Goal: Information Seeking & Learning: Find specific fact

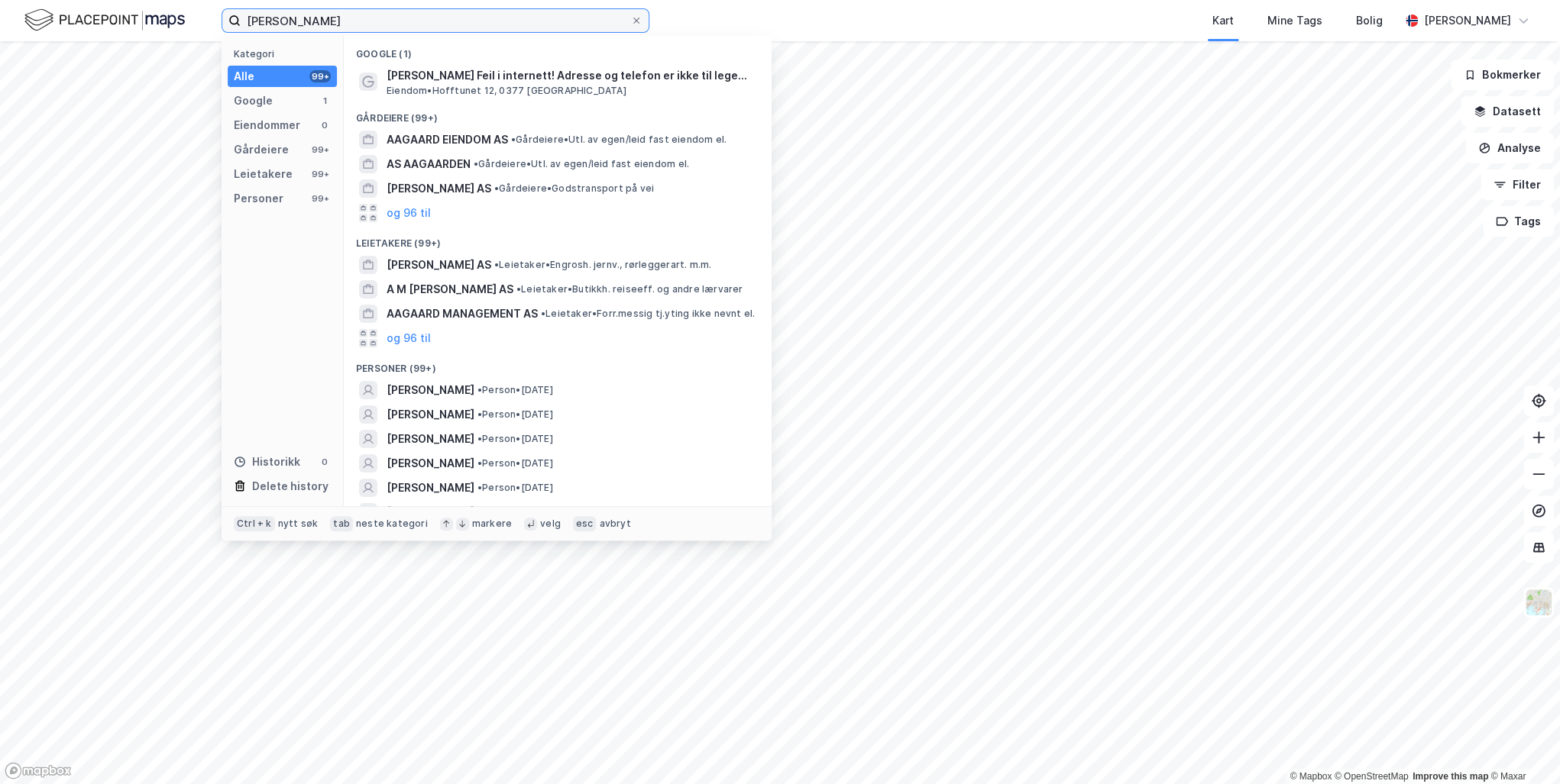
drag, startPoint x: 395, startPoint y: 22, endPoint x: 183, endPoint y: 13, distance: 212.2
click at [183, 13] on div "[PERSON_NAME] Kategori Alle 99+ Google 1 Eiendommer 0 Gårdeiere 99+ Leietakere …" at bounding box center [780, 20] width 1560 height 42
paste input "Grensen 15"
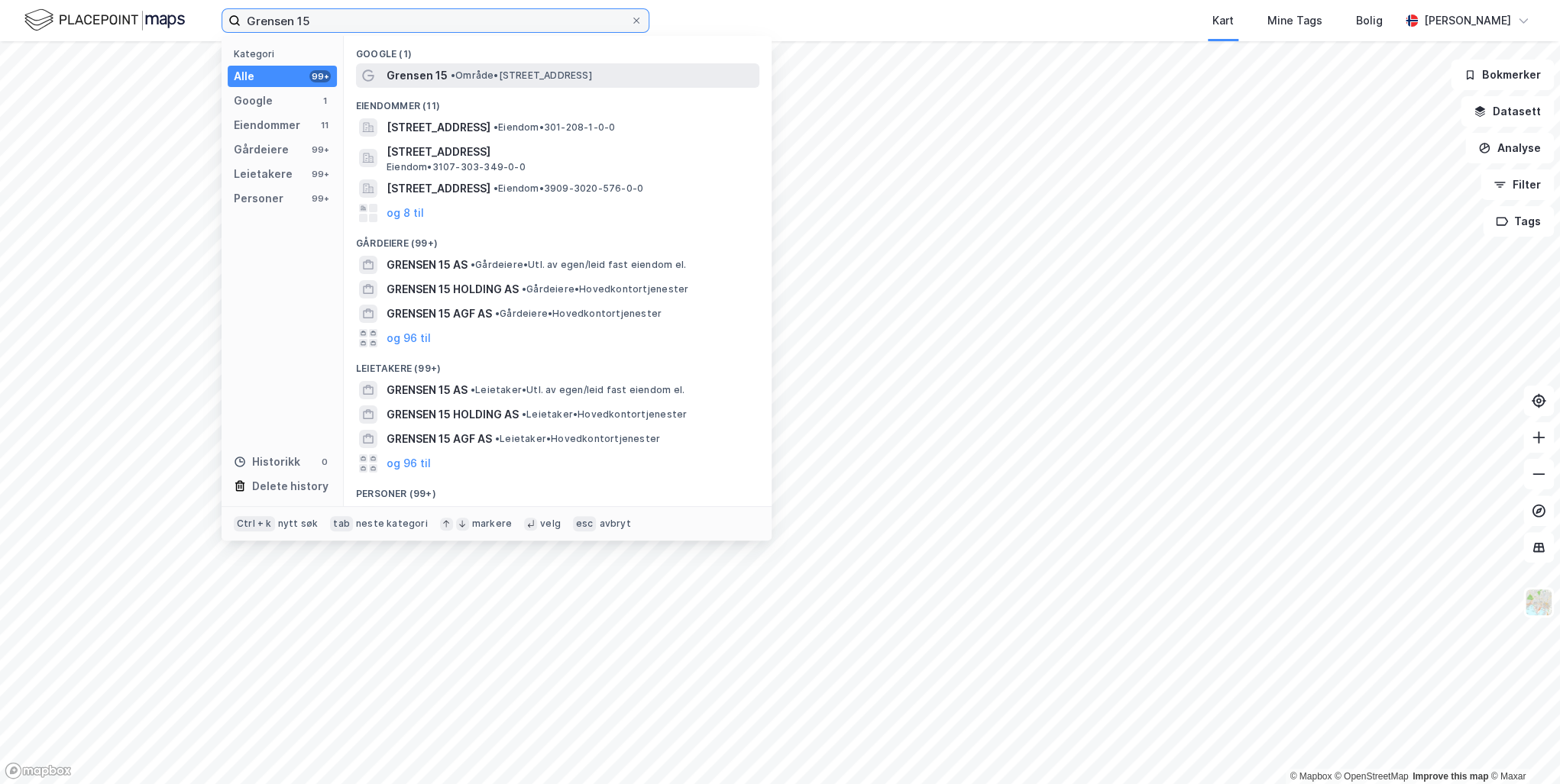
type input "Grensen 15"
click at [465, 75] on span "• Område • [STREET_ADDRESS]" at bounding box center [521, 76] width 141 height 13
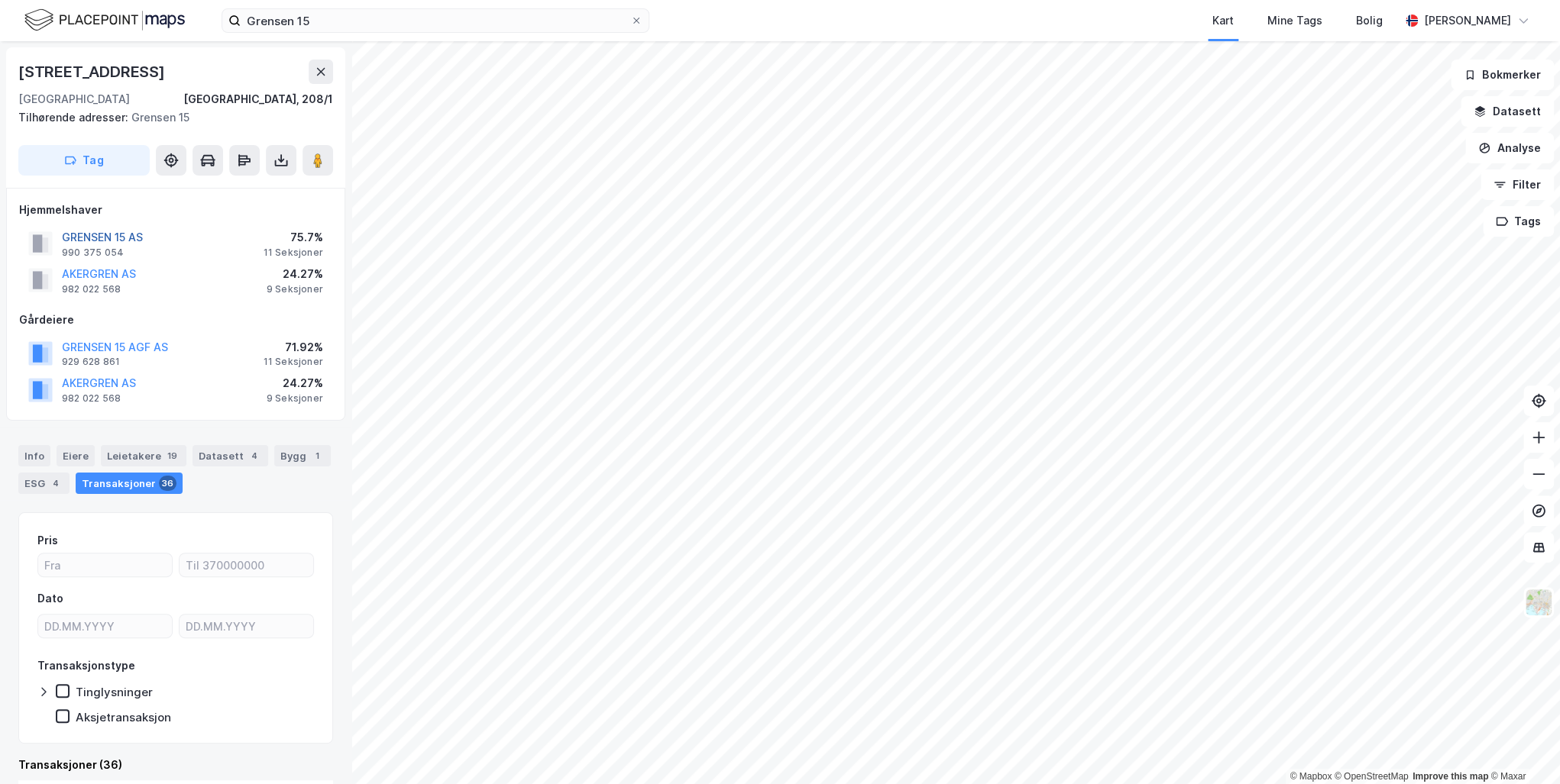
click at [0, 0] on button "GRENSEN 15 AS" at bounding box center [0, 0] width 0 height 0
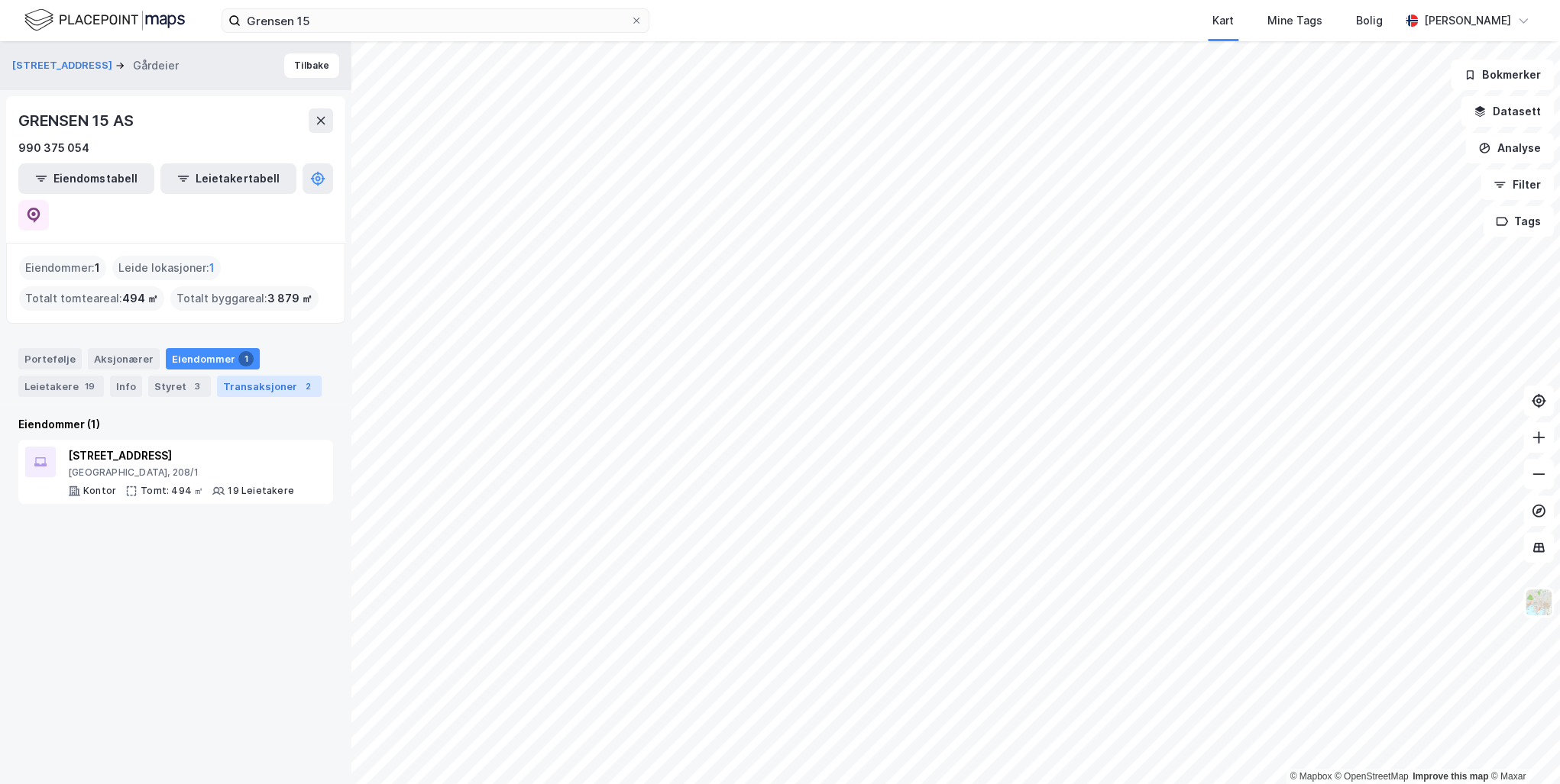
click at [248, 376] on div "Transaksjoner 2" at bounding box center [270, 386] width 105 height 21
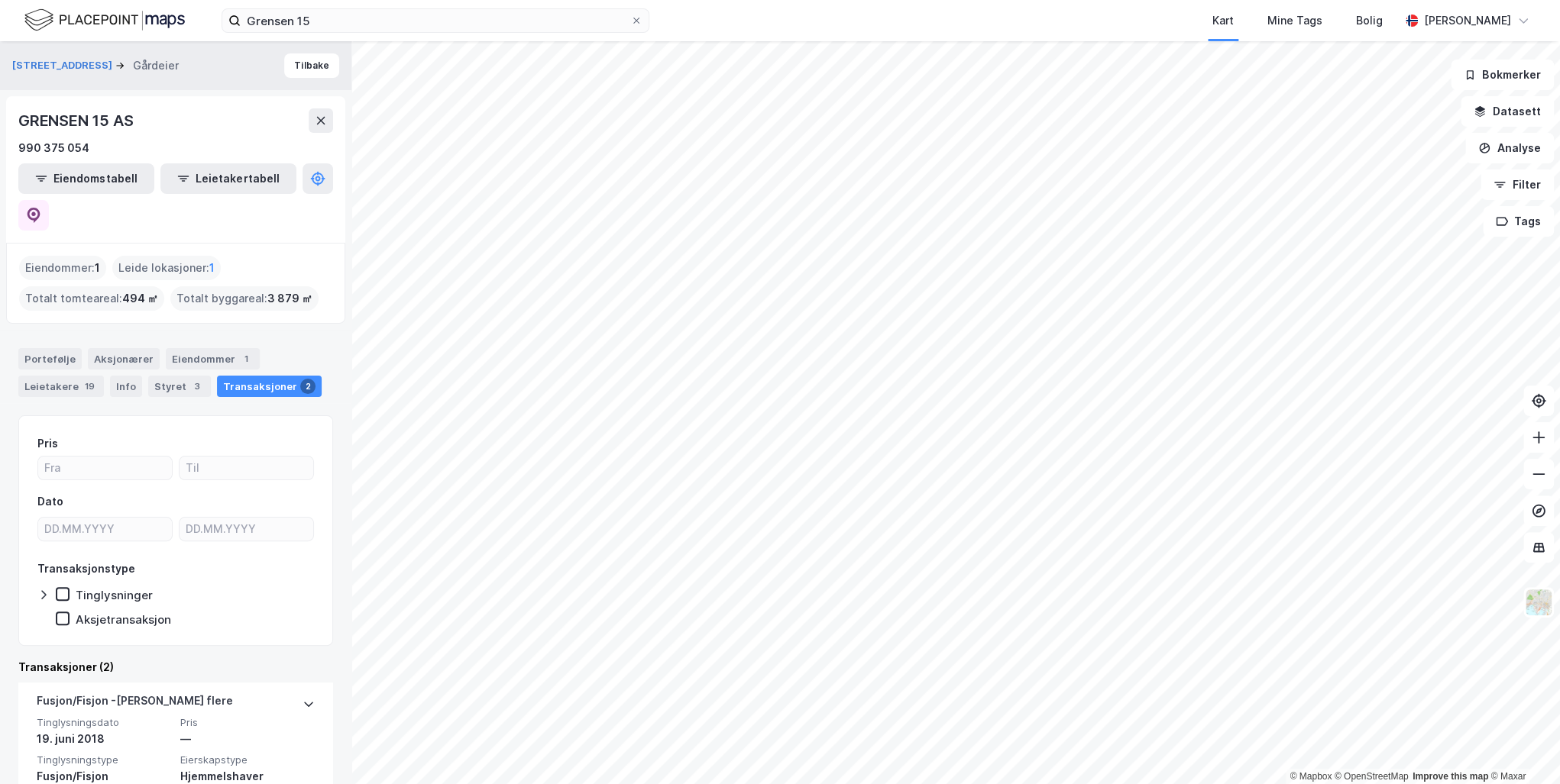
scroll to position [179, 0]
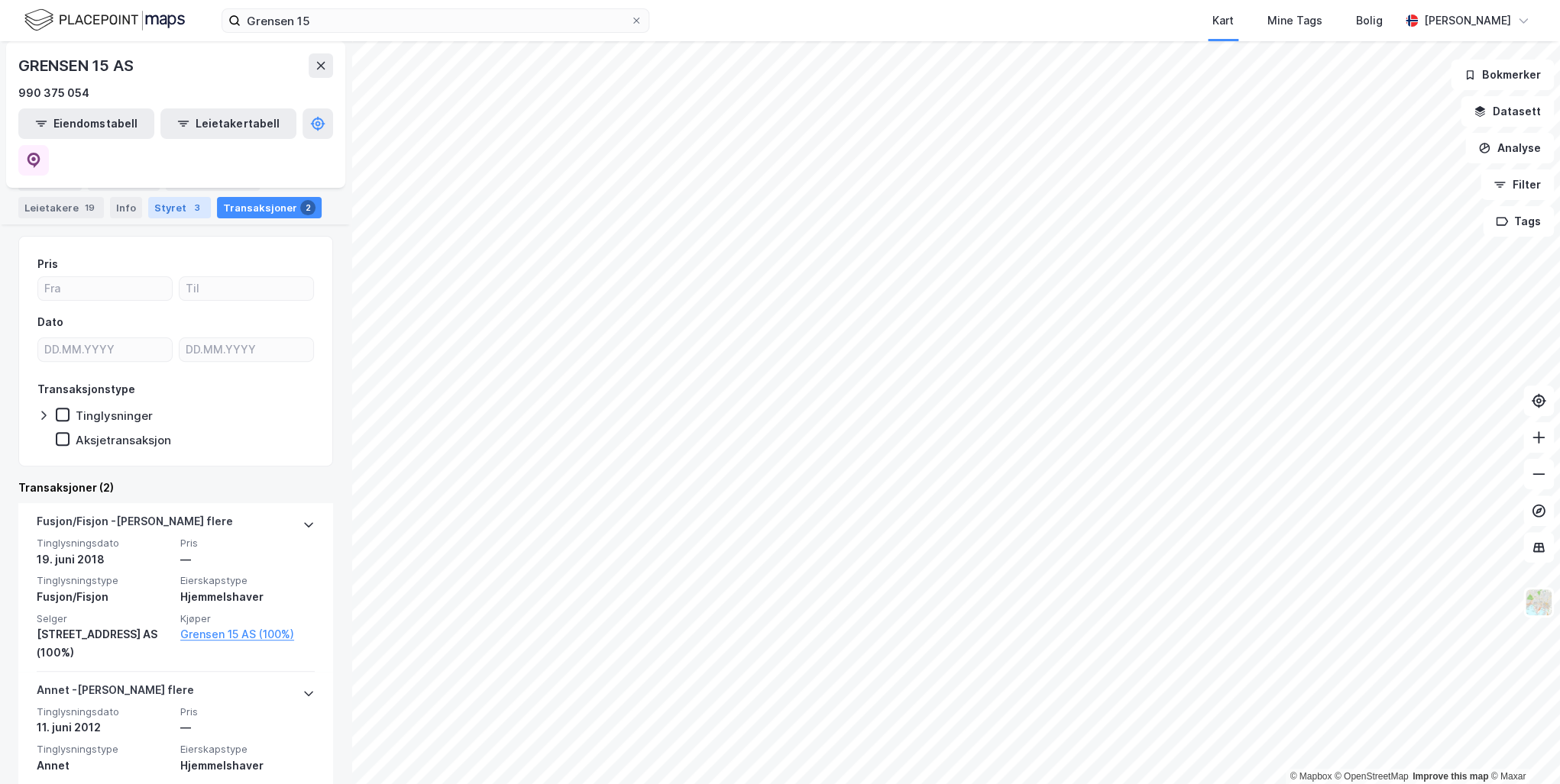
click at [171, 214] on div "Styret 3" at bounding box center [179, 208] width 63 height 21
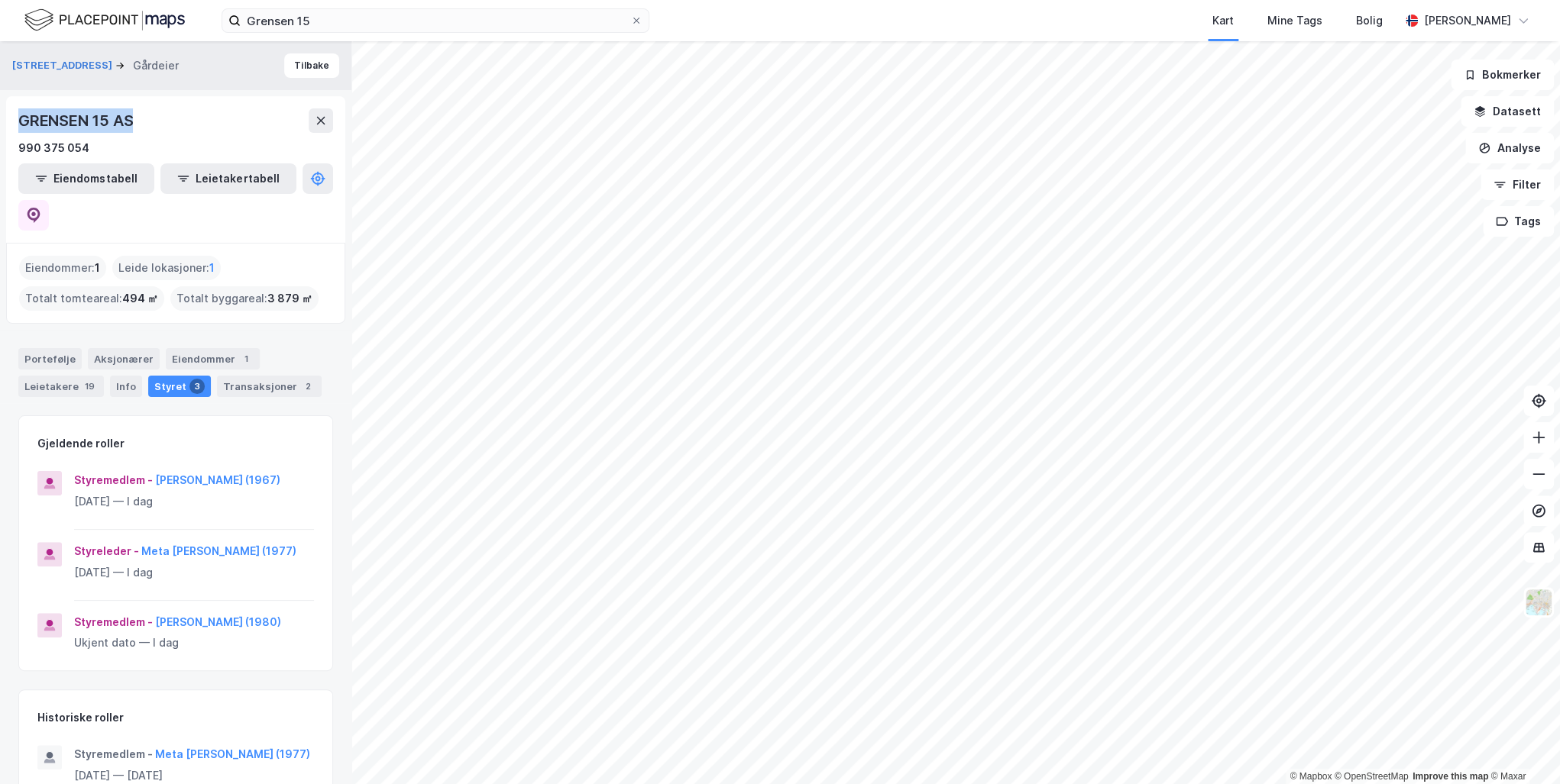
drag, startPoint x: 139, startPoint y: 117, endPoint x: 13, endPoint y: 117, distance: 126.0
click at [13, 117] on div "GRENSEN 15 AS 990 375 054 Eiendomstabell Leietakertabell" at bounding box center [176, 169] width 339 height 146
drag, startPoint x: 13, startPoint y: 117, endPoint x: 49, endPoint y: 117, distance: 36.0
copy div "GRENSEN 15 AS"
